Goal: Information Seeking & Learning: Learn about a topic

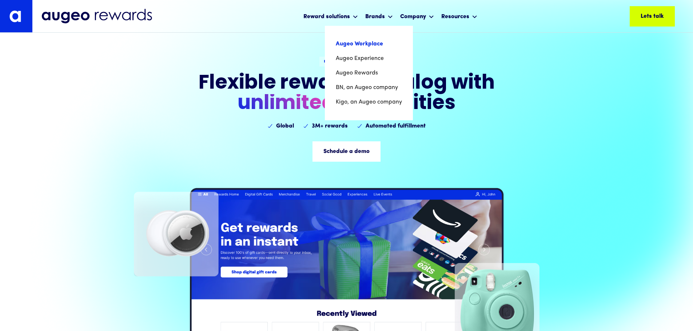
click at [379, 44] on link "Augeo Workplace" at bounding box center [369, 44] width 66 height 15
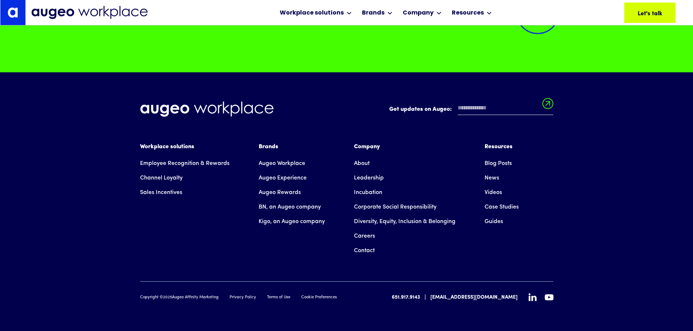
scroll to position [5310, 0]
click at [218, 160] on link "Employee Recognition & Rewards" at bounding box center [184, 163] width 89 height 15
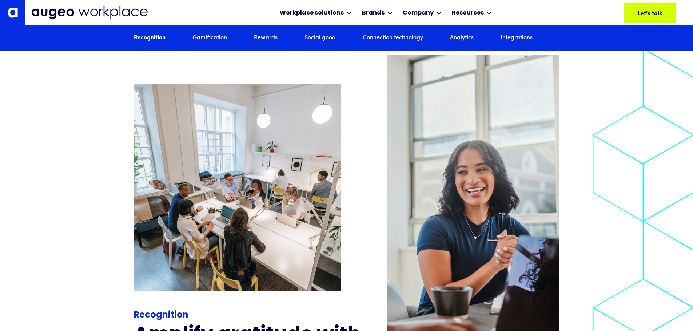
click at [265, 38] on link "Rewards" at bounding box center [266, 38] width 24 height 8
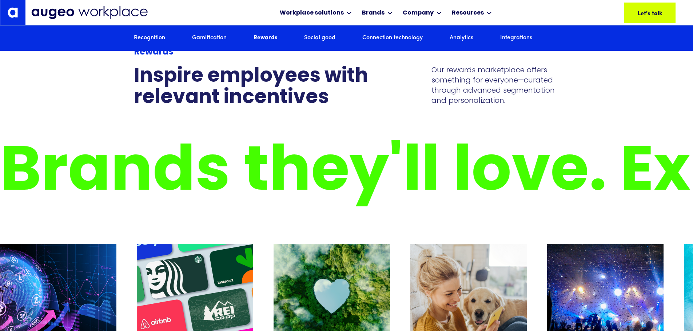
scroll to position [2203, 0]
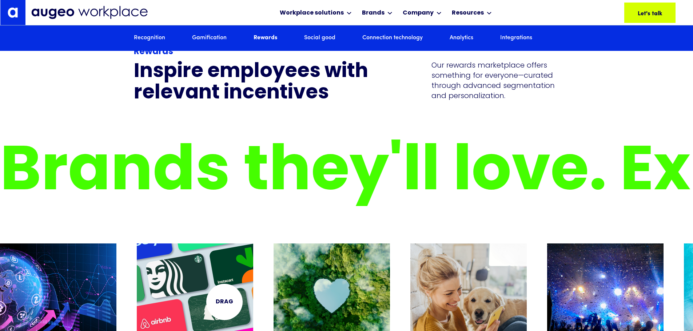
click at [224, 302] on img "2 / 12" at bounding box center [195, 321] width 116 height 155
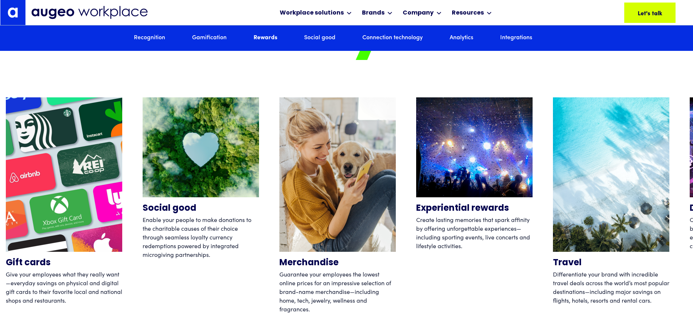
scroll to position [2350, 0]
